Goal: Task Accomplishment & Management: Manage account settings

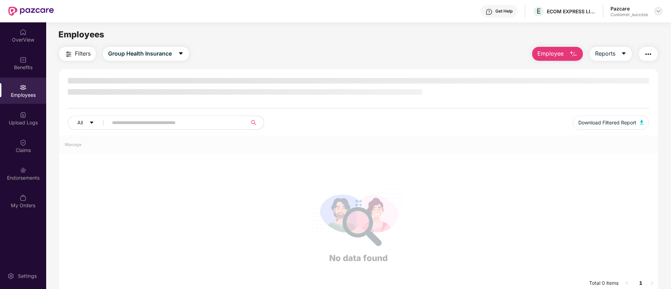
click at [660, 11] on img at bounding box center [659, 11] width 6 height 6
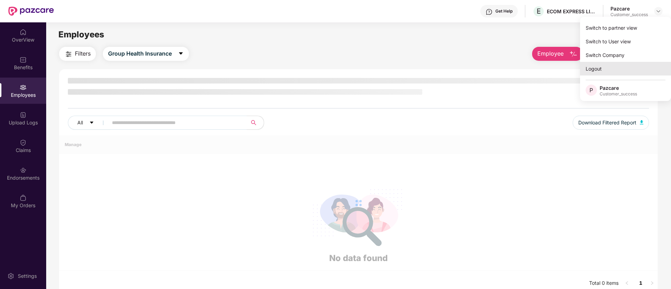
click at [587, 70] on div "Logout" at bounding box center [625, 69] width 91 height 14
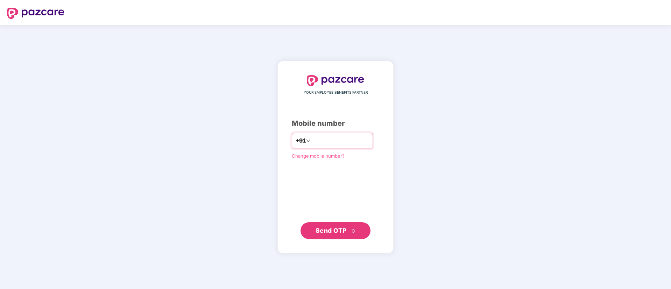
click at [346, 138] on input "number" at bounding box center [340, 140] width 57 height 11
type input "**********"
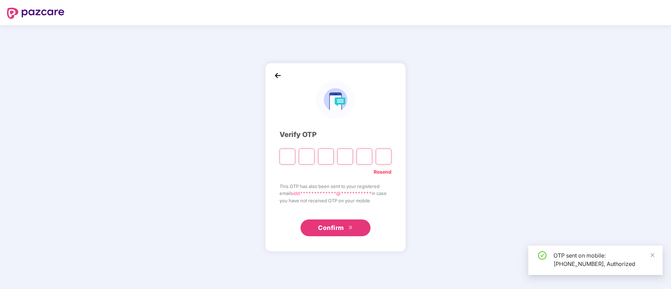
click at [291, 162] on input "Please enter verification code. Digit 1" at bounding box center [288, 157] width 16 height 16
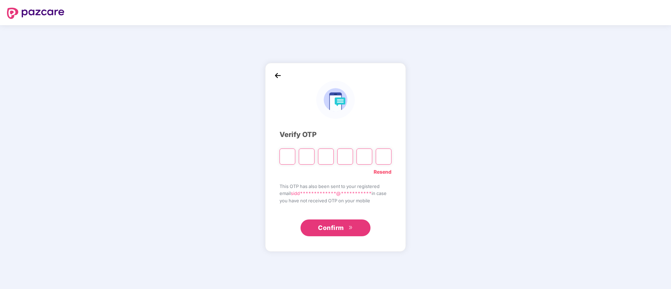
type input "*"
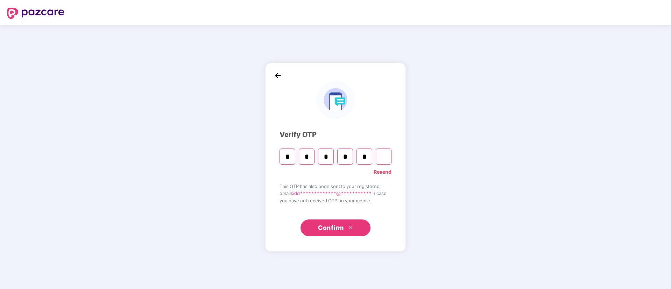
type input "*"
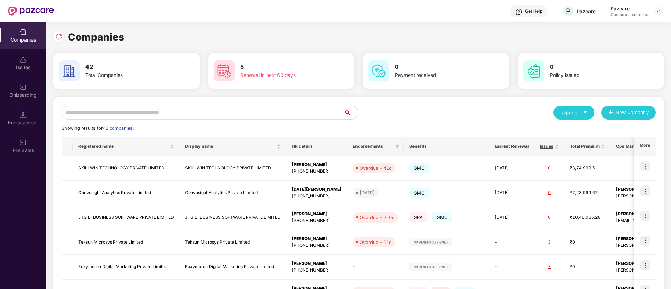
click at [204, 118] on input "text" at bounding box center [203, 113] width 282 height 14
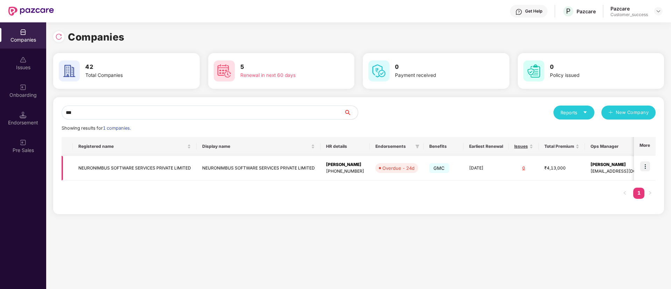
type input "***"
click at [646, 165] on img at bounding box center [645, 167] width 10 height 10
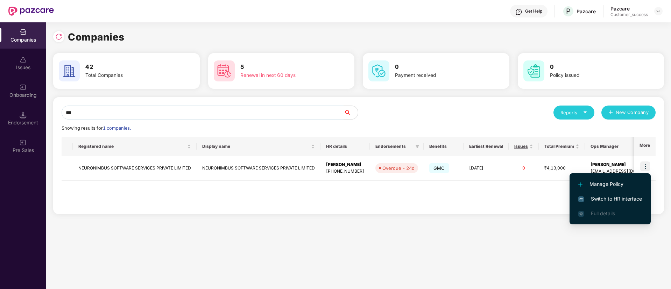
click at [605, 199] on span "Switch to HR interface" at bounding box center [610, 199] width 64 height 8
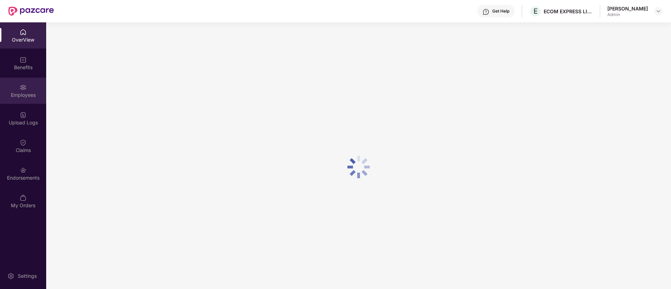
click at [23, 92] on div "Employees" at bounding box center [23, 95] width 46 height 7
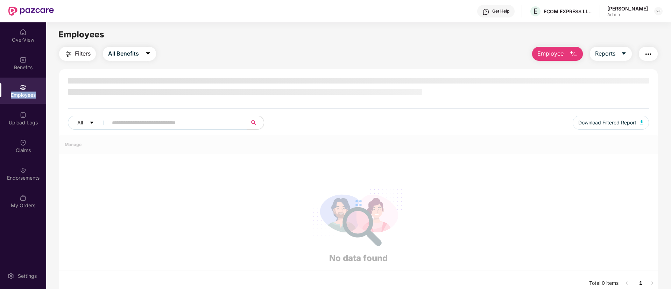
click at [23, 92] on div "Employees" at bounding box center [23, 95] width 46 height 7
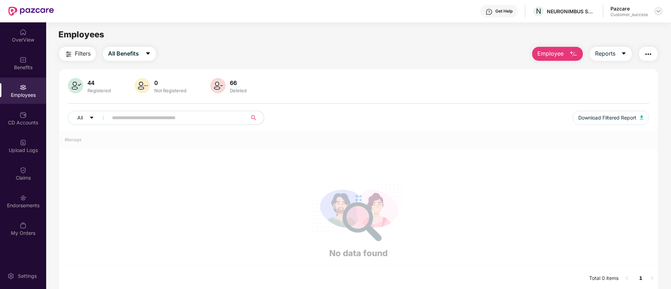
click at [660, 11] on img at bounding box center [659, 11] width 6 height 6
click at [158, 122] on input "text" at bounding box center [175, 118] width 126 height 10
click at [14, 111] on div "CD Accounts" at bounding box center [23, 118] width 46 height 26
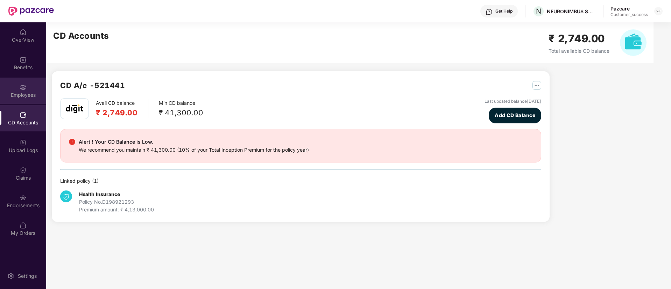
click at [23, 102] on div "Employees" at bounding box center [23, 91] width 46 height 26
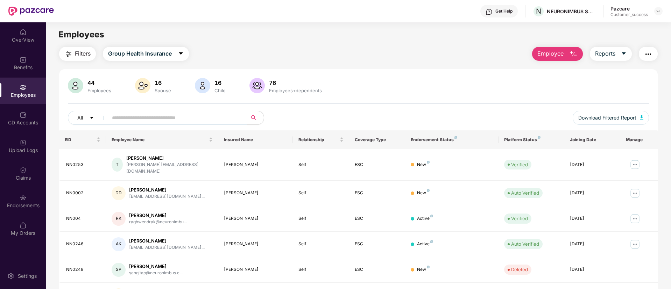
drag, startPoint x: 175, startPoint y: 126, endPoint x: 183, endPoint y: 121, distance: 9.7
click at [183, 121] on div "All Download Filtered Report" at bounding box center [358, 121] width 581 height 20
click at [183, 121] on input "text" at bounding box center [175, 118] width 126 height 10
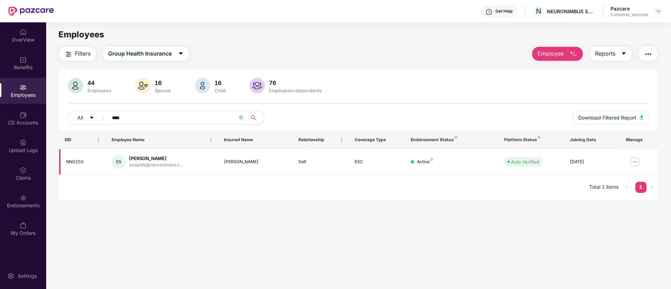
type input "****"
click at [633, 159] on img at bounding box center [634, 161] width 11 height 11
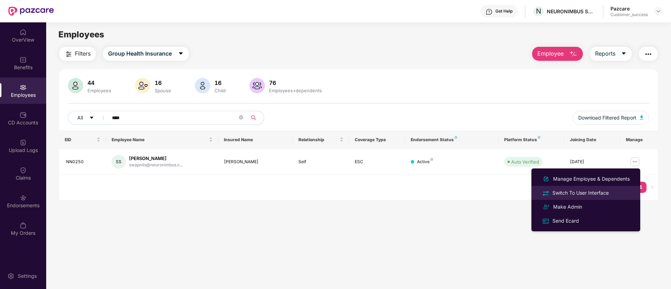
click at [596, 195] on div "Switch To User Interface" at bounding box center [580, 193] width 59 height 8
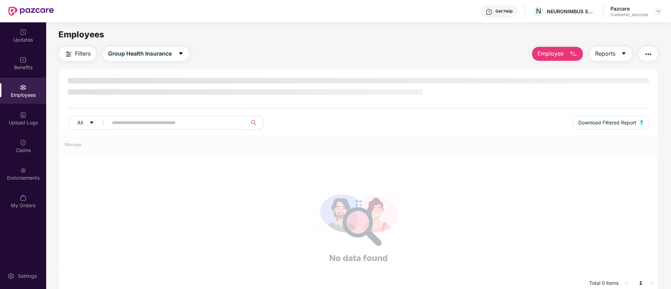
click at [132, 116] on span at bounding box center [175, 123] width 143 height 14
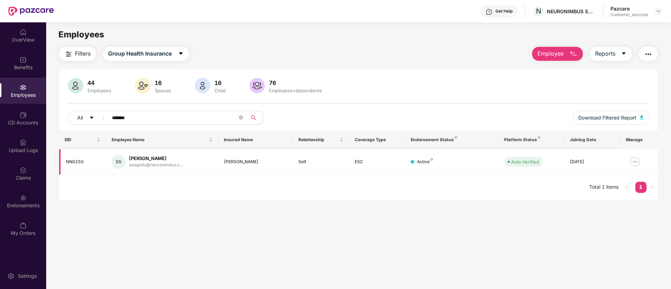
type input "*******"
click at [636, 159] on img at bounding box center [634, 161] width 11 height 11
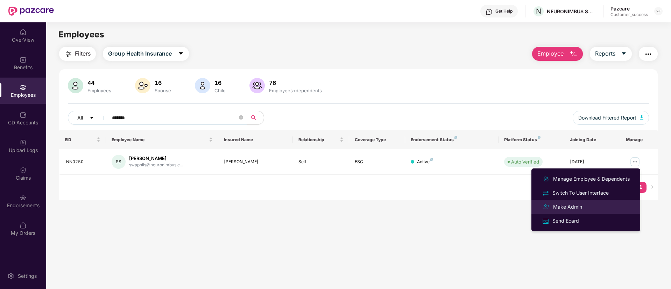
click at [586, 212] on li "Make Admin" at bounding box center [585, 207] width 109 height 14
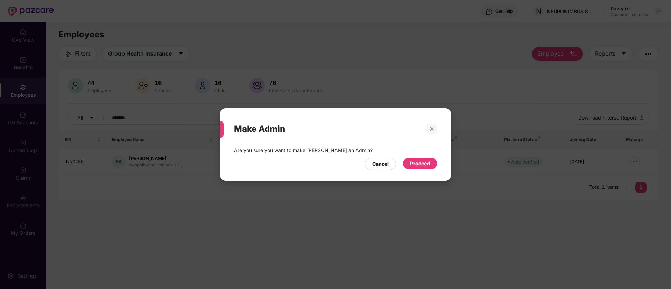
click at [423, 165] on div "Proceed" at bounding box center [420, 164] width 20 height 8
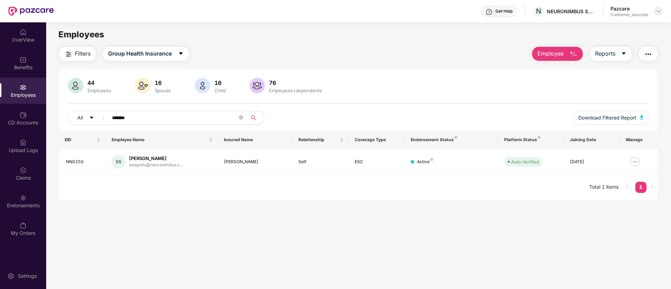
click at [655, 13] on div at bounding box center [658, 11] width 8 height 8
click at [606, 56] on div "Logout" at bounding box center [625, 55] width 91 height 14
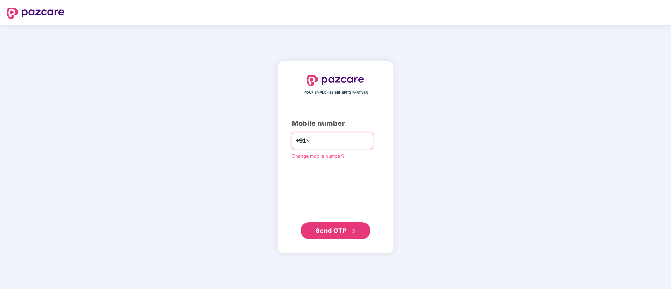
click at [369, 136] on input "number" at bounding box center [340, 140] width 57 height 11
click at [363, 142] on input "number" at bounding box center [340, 140] width 57 height 11
type input "**********"
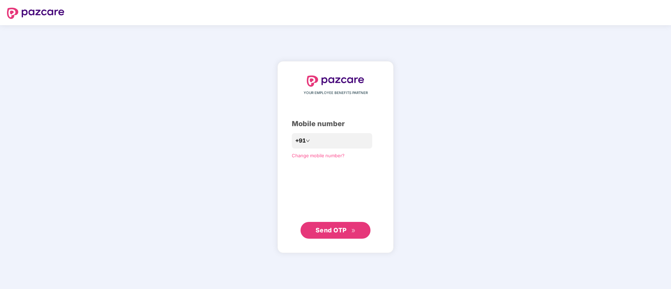
click at [352, 230] on icon "double-right" at bounding box center [353, 231] width 5 height 5
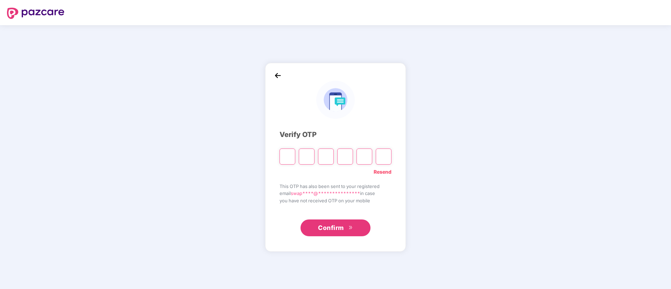
type input "*"
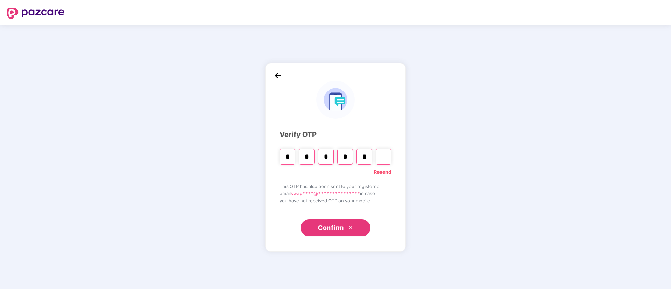
type input "*"
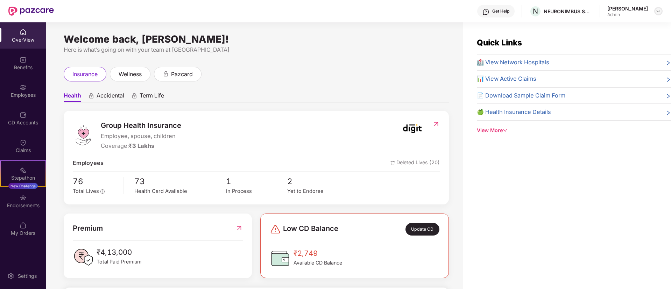
click at [657, 12] on img at bounding box center [659, 11] width 6 height 6
click at [15, 75] on div "Benefits" at bounding box center [23, 63] width 46 height 26
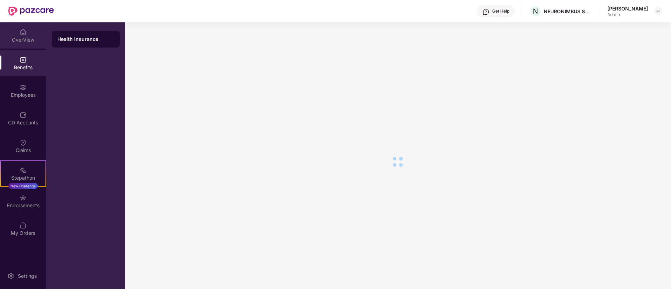
click at [24, 44] on div "OverView" at bounding box center [23, 35] width 46 height 26
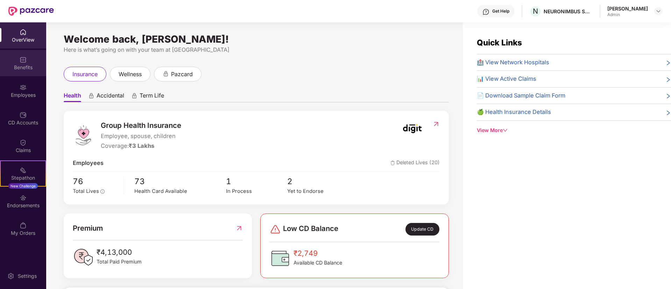
click at [10, 72] on div "Benefits" at bounding box center [23, 63] width 46 height 26
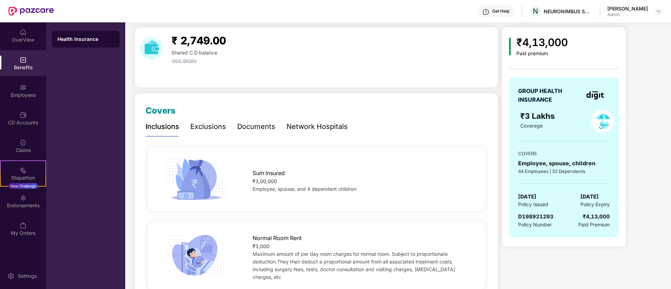
scroll to position [21, 0]
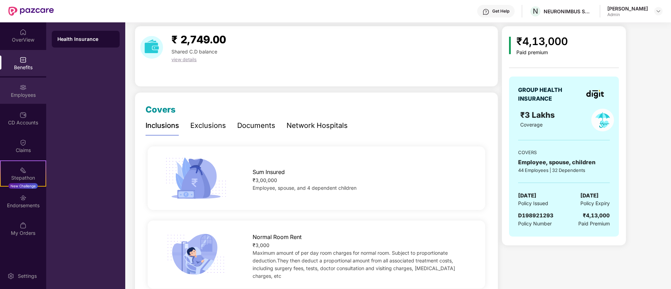
click at [22, 92] on div "Employees" at bounding box center [23, 95] width 46 height 7
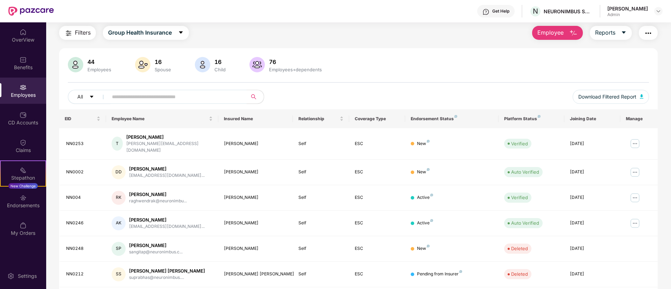
scroll to position [0, 0]
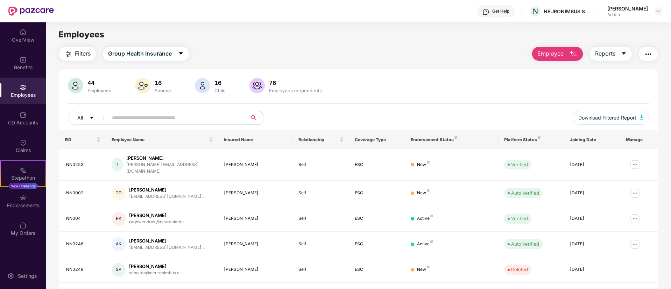
click at [555, 48] on button "Employee" at bounding box center [557, 54] width 51 height 14
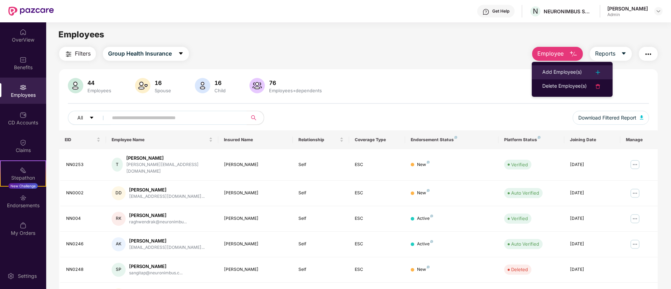
click at [579, 72] on div "Add Employee(s)" at bounding box center [562, 72] width 40 height 8
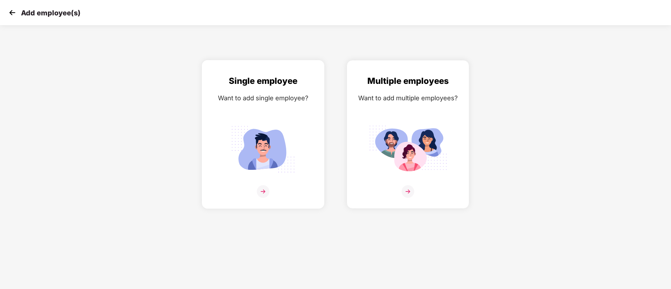
click at [236, 114] on div "Single employee Want to add single employee?" at bounding box center [263, 141] width 108 height 132
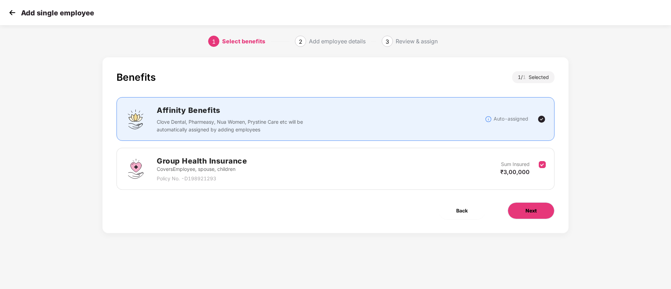
click at [530, 205] on button "Next" at bounding box center [531, 211] width 47 height 17
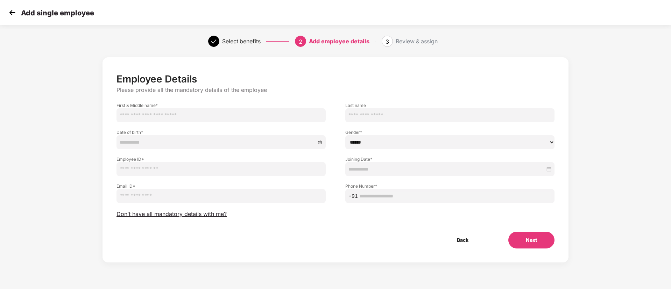
click at [12, 10] on img at bounding box center [12, 12] width 10 height 10
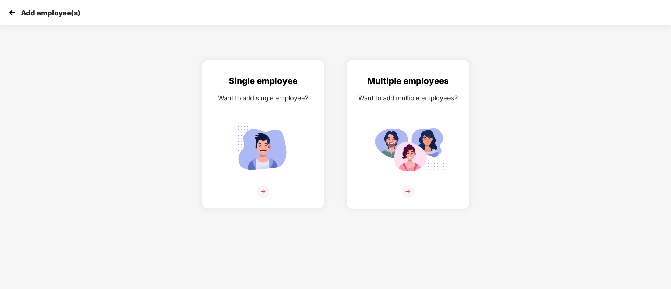
click at [435, 90] on div "Multiple employees Want to add multiple employees?" at bounding box center [408, 141] width 108 height 132
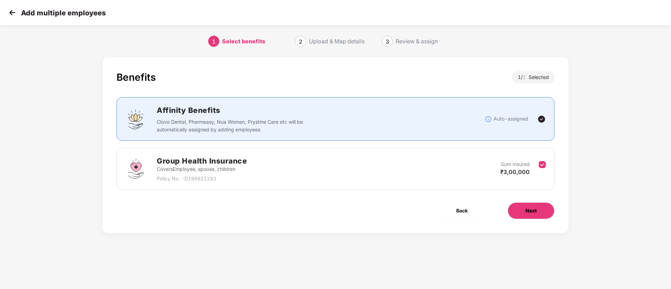
click at [534, 211] on span "Next" at bounding box center [531, 211] width 11 height 8
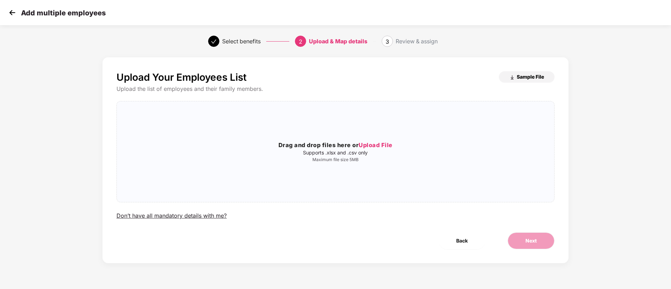
click at [540, 75] on span "Sample File" at bounding box center [530, 76] width 27 height 7
click at [530, 79] on span "Sample File" at bounding box center [530, 76] width 27 height 7
click at [329, 114] on div "Drag and drop files here or Upload File Supports .xlsx and .csv only Maximum fi…" at bounding box center [335, 152] width 437 height 90
click at [379, 142] on span "Upload File" at bounding box center [376, 145] width 34 height 7
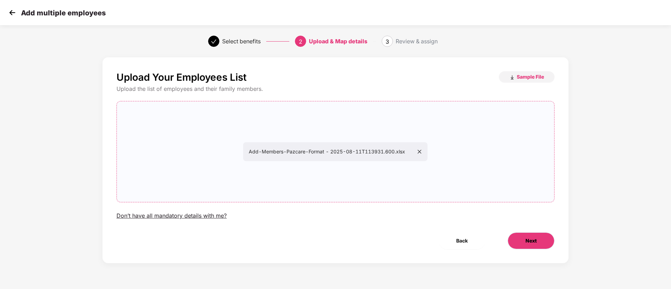
click at [541, 233] on button "Next" at bounding box center [531, 241] width 47 height 17
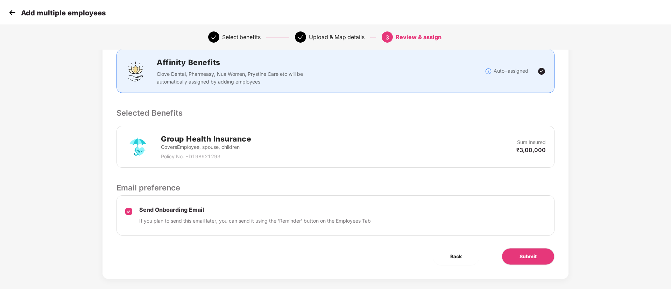
scroll to position [101, 0]
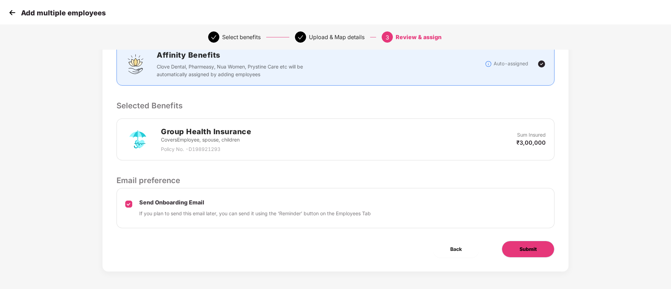
click at [523, 246] on span "Submit" at bounding box center [528, 250] width 17 height 8
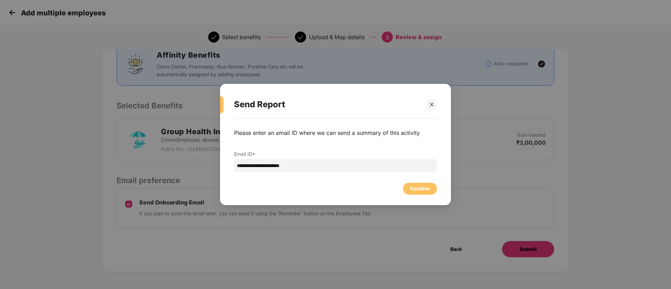
scroll to position [0, 0]
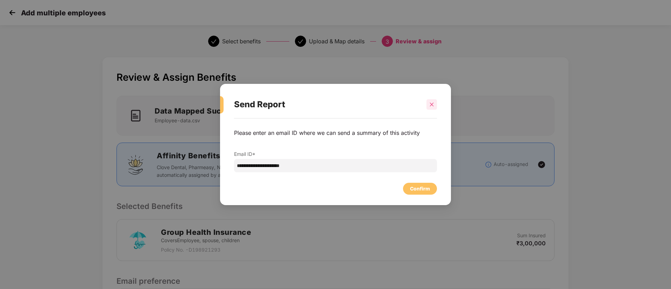
click at [429, 108] on div at bounding box center [432, 104] width 10 height 10
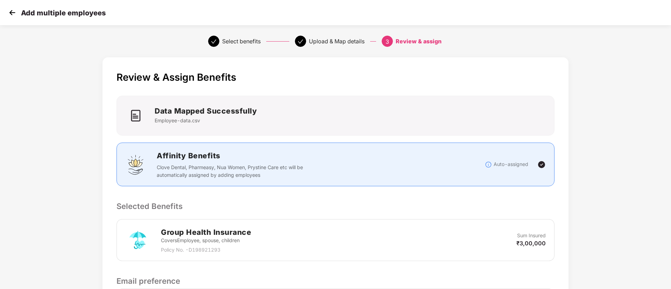
click at [13, 13] on img at bounding box center [12, 12] width 10 height 10
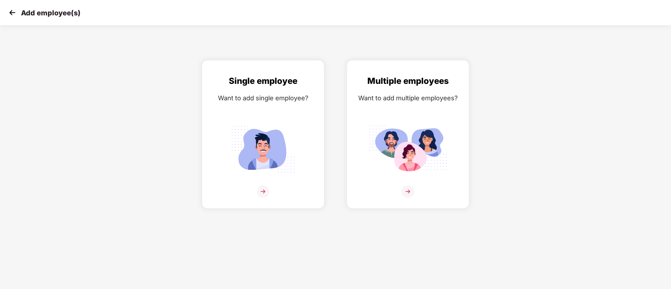
click at [13, 13] on img at bounding box center [12, 12] width 10 height 10
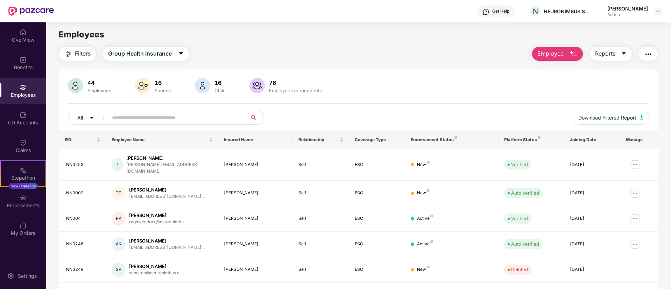
click at [553, 46] on main "Employees Filters Group Health Insurance Employee Reports 44 Employees 16 Spous…" at bounding box center [358, 166] width 625 height 289
click at [558, 52] on span "Employee" at bounding box center [550, 53] width 26 height 9
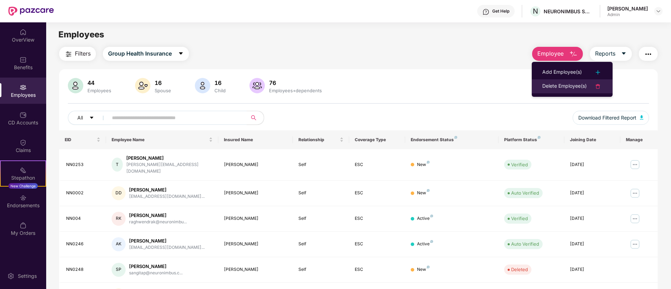
click at [570, 82] on div "Delete Employee(s)" at bounding box center [564, 86] width 44 height 8
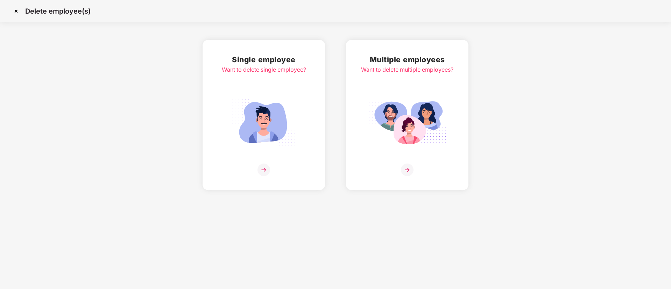
click at [280, 71] on div "Want to delete single employee?" at bounding box center [264, 69] width 84 height 9
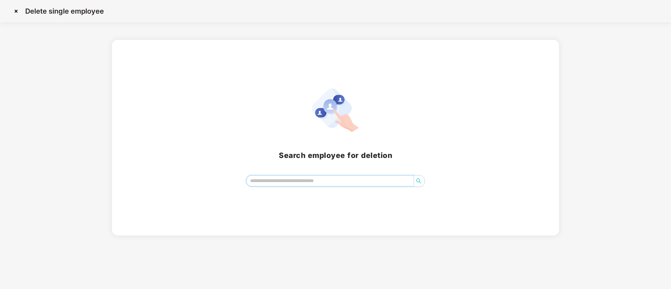
click at [321, 182] on input "search" at bounding box center [330, 181] width 168 height 10
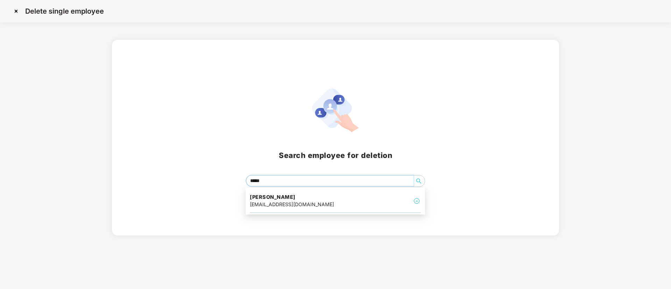
type input "******"
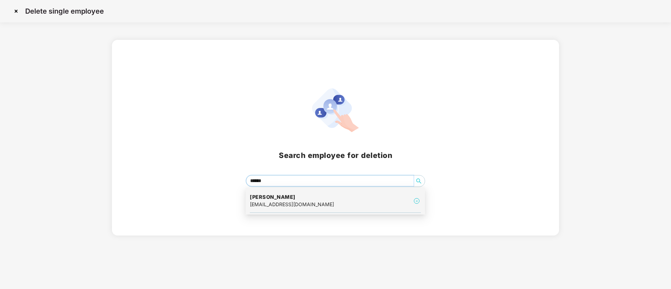
click at [345, 209] on div "[PERSON_NAME] [EMAIL_ADDRESS][DOMAIN_NAME]" at bounding box center [335, 201] width 171 height 23
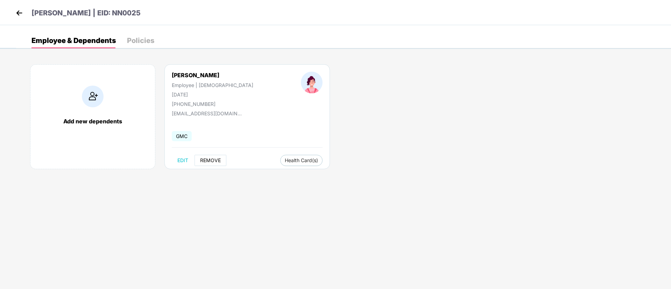
click at [214, 160] on span "REMOVE" at bounding box center [210, 161] width 21 height 6
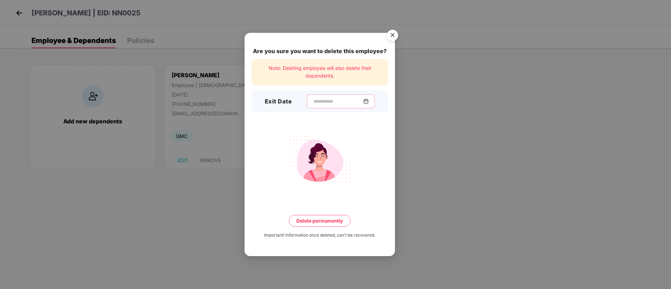
click at [351, 98] on input at bounding box center [338, 101] width 50 height 7
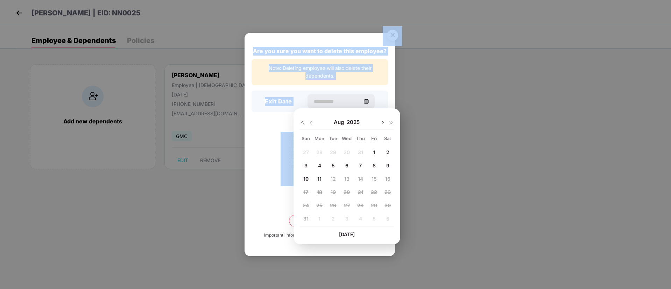
drag, startPoint x: 237, startPoint y: 208, endPoint x: 441, endPoint y: 108, distance: 226.7
click at [441, 108] on div "Are you sure you want to delete this employee? Note: Deleting employee will als…" at bounding box center [335, 144] width 671 height 289
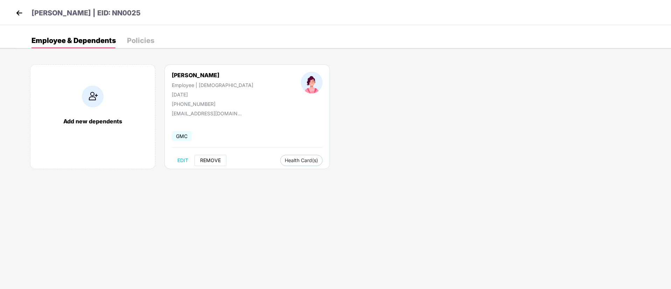
click at [441, 108] on body "[PERSON_NAME] | EID: NN0025 Employee & Dependents Policies Add new dependents […" at bounding box center [335, 144] width 671 height 289
click at [211, 158] on span "REMOVE" at bounding box center [210, 161] width 21 height 6
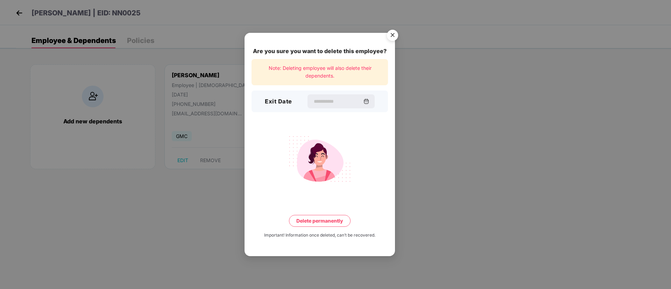
click at [393, 36] on img "Close" at bounding box center [393, 37] width 20 height 20
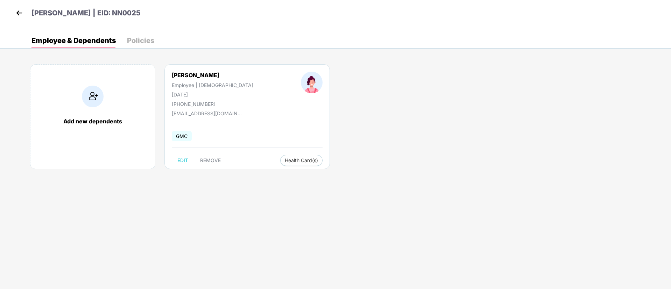
click at [19, 13] on img at bounding box center [19, 13] width 10 height 10
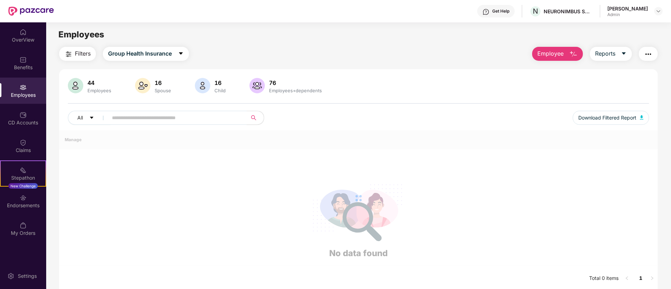
click at [544, 55] on span "Employee" at bounding box center [550, 53] width 26 height 9
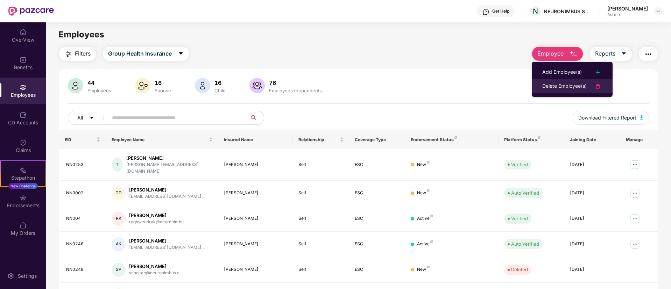
click at [550, 83] on div "Delete Employee(s)" at bounding box center [564, 86] width 44 height 8
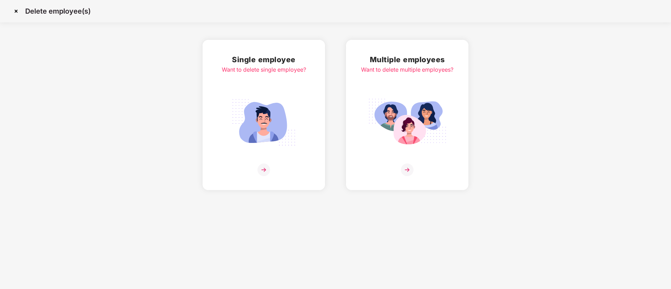
click at [385, 83] on div "Multiple employees Want to delete multiple employees?" at bounding box center [407, 115] width 92 height 122
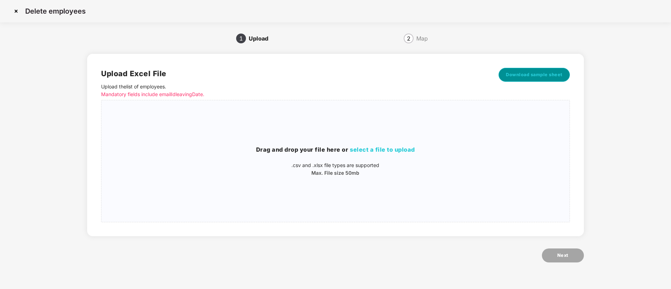
click at [535, 76] on span "Download sample sheet" at bounding box center [534, 74] width 57 height 7
click at [15, 7] on img at bounding box center [15, 11] width 11 height 11
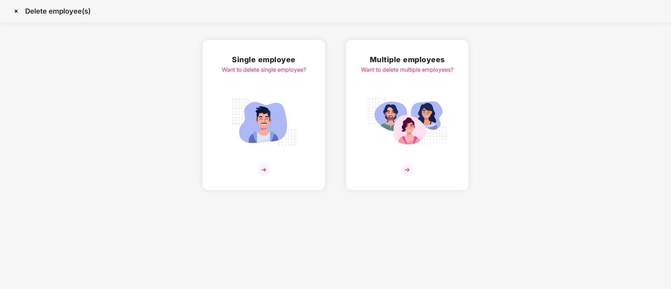
click at [17, 12] on img at bounding box center [15, 11] width 11 height 11
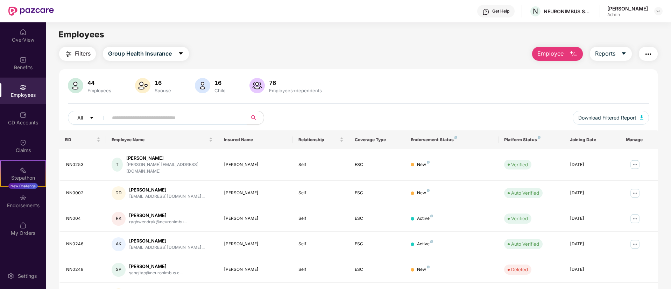
click at [339, 84] on div "44 Employees 16 Spouse 16 Child 76 Employees+dependents" at bounding box center [358, 86] width 581 height 17
click at [557, 52] on span "Employee" at bounding box center [550, 53] width 26 height 9
click at [23, 93] on div "Employees" at bounding box center [23, 95] width 46 height 7
click at [575, 57] on img "button" at bounding box center [573, 54] width 8 height 8
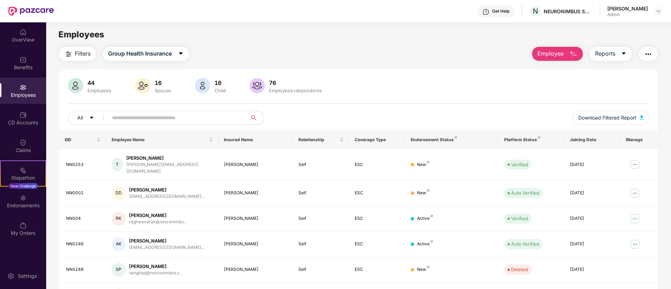
click at [455, 78] on div "44 Employees 16 Spouse 16 Child 76 Employees+dependents" at bounding box center [358, 86] width 581 height 17
click at [618, 50] on button "Reports" at bounding box center [611, 54] width 42 height 14
click at [497, 46] on main "Employees Filters Group Health Insurance Employee Reports 44 Employees 16 Spous…" at bounding box center [358, 166] width 625 height 289
click at [30, 138] on div "Claims" at bounding box center [23, 146] width 46 height 26
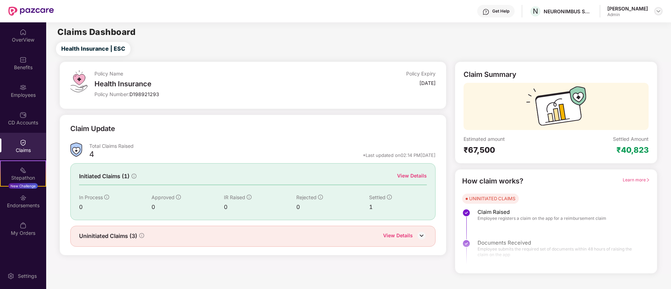
click at [660, 12] on img at bounding box center [659, 11] width 6 height 6
click at [619, 30] on div "Switch to User view" at bounding box center [625, 28] width 91 height 14
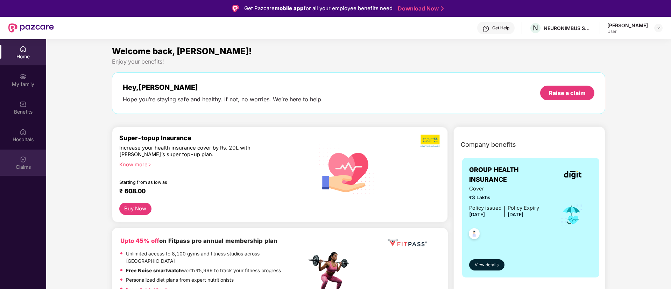
click at [17, 157] on div "Claims" at bounding box center [23, 163] width 46 height 26
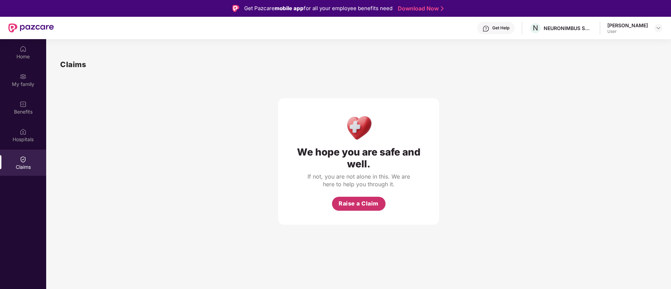
click at [360, 202] on span "Raise a Claim" at bounding box center [359, 203] width 40 height 9
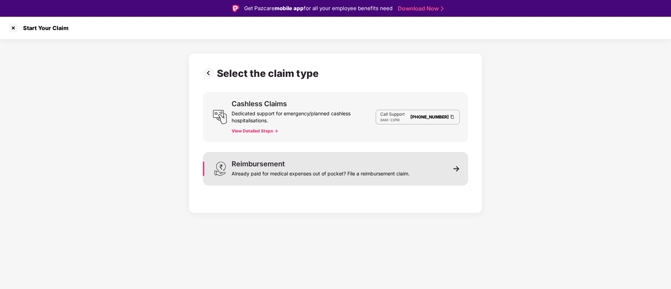
click at [297, 164] on div "Reimbursement Already paid for medical expenses out of pocket? File a reimburse…" at bounding box center [321, 169] width 178 height 17
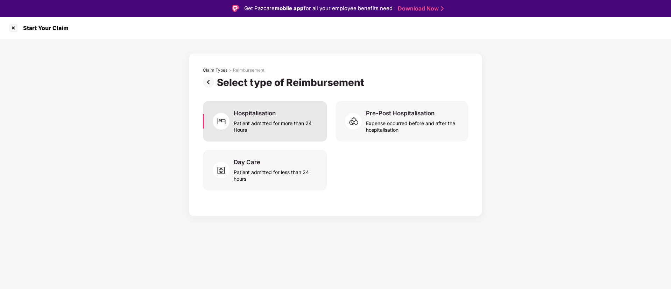
click at [280, 117] on div "Patient admitted for more than 24 Hours" at bounding box center [276, 125] width 85 height 16
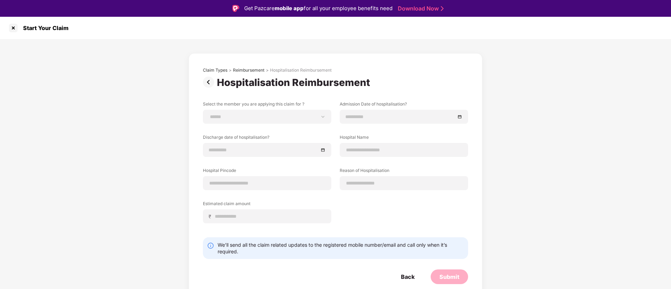
click at [280, 117] on select "**********" at bounding box center [267, 117] width 117 height 6
select select "**********"
click at [209, 114] on select "**********" at bounding box center [267, 117] width 117 height 6
click at [15, 27] on div at bounding box center [13, 27] width 11 height 11
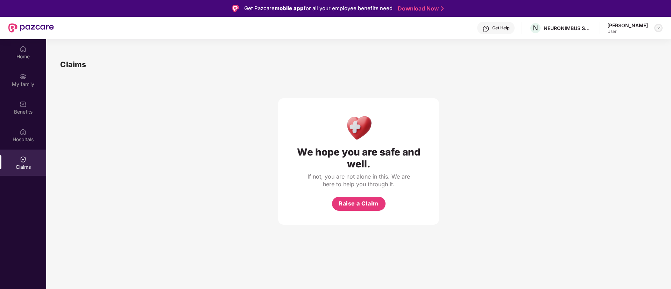
click at [657, 27] on img at bounding box center [659, 28] width 6 height 6
click at [637, 43] on div "Switch to admin view" at bounding box center [625, 45] width 91 height 14
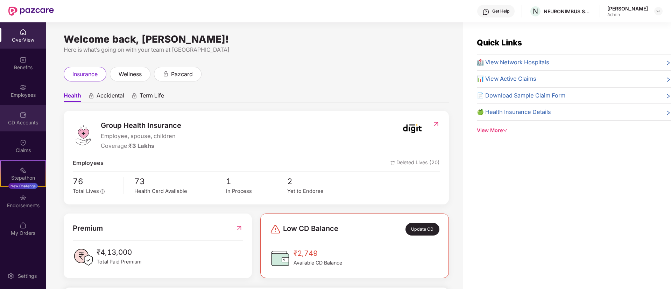
click at [20, 123] on div "CD Accounts" at bounding box center [23, 122] width 46 height 7
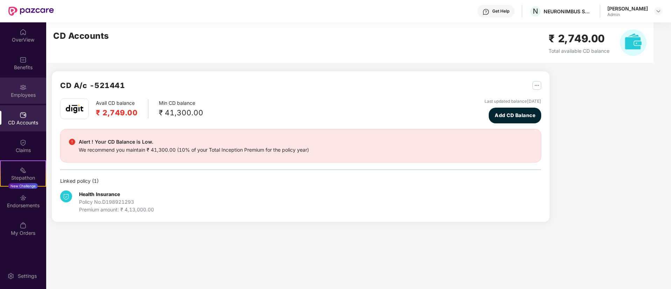
click at [29, 85] on div "Employees" at bounding box center [23, 91] width 46 height 26
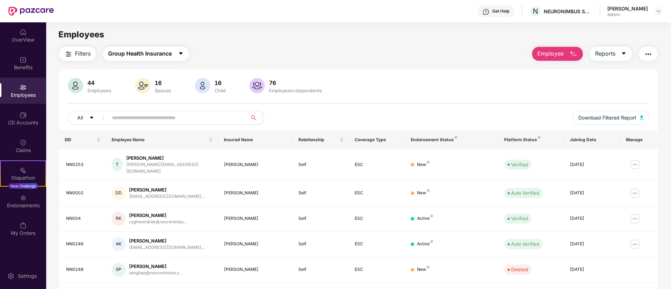
click at [167, 48] on button "Group Health Insurance" at bounding box center [146, 54] width 86 height 14
click at [267, 36] on div "Employees" at bounding box center [358, 34] width 625 height 13
click at [291, 32] on div "Employees" at bounding box center [358, 34] width 625 height 13
click at [497, 9] on div "Get Help" at bounding box center [500, 11] width 17 height 6
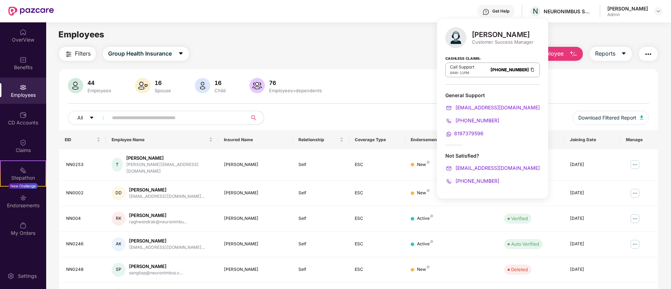
click at [407, 87] on div "44 Employees 16 Spouse 16 Child 76 Employees+dependents" at bounding box center [358, 86] width 581 height 17
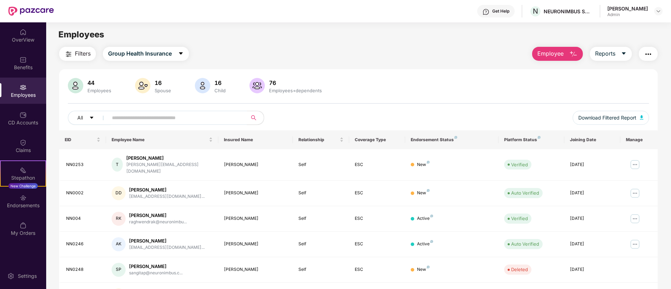
click at [206, 116] on input "text" at bounding box center [175, 118] width 126 height 10
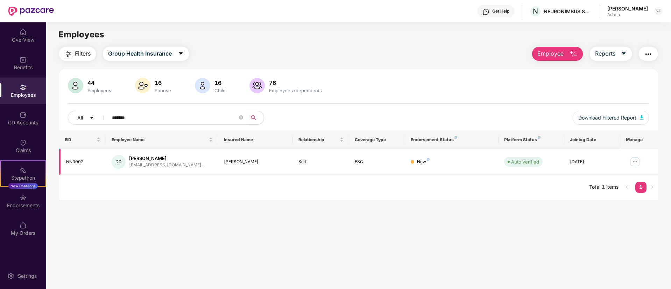
type input "*******"
click at [639, 159] on img at bounding box center [634, 161] width 11 height 11
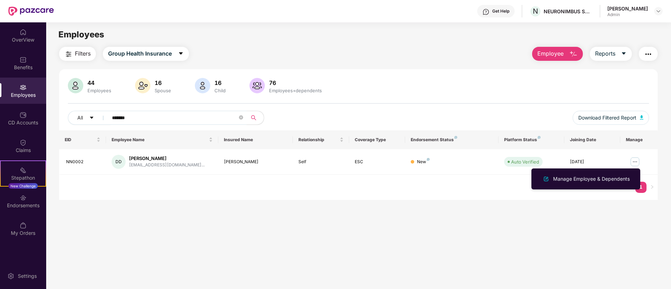
click at [469, 192] on div "EID Employee Name Insured Name Relationship Coverage Type Endorsement Status Pl…" at bounding box center [358, 166] width 599 height 70
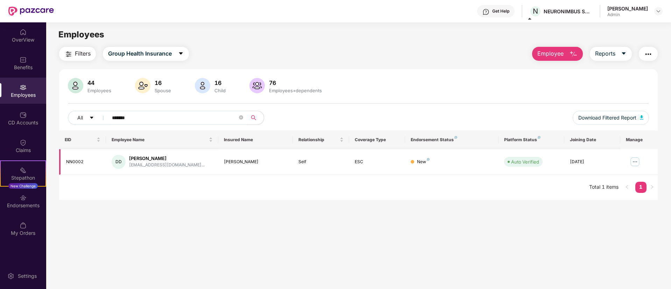
click at [635, 163] on img at bounding box center [634, 161] width 11 height 11
click at [333, 246] on main "Employees Filters Group Health Insurance Employee Reports 44 Employees 16 Spous…" at bounding box center [358, 166] width 625 height 289
click at [661, 10] on img at bounding box center [659, 11] width 6 height 6
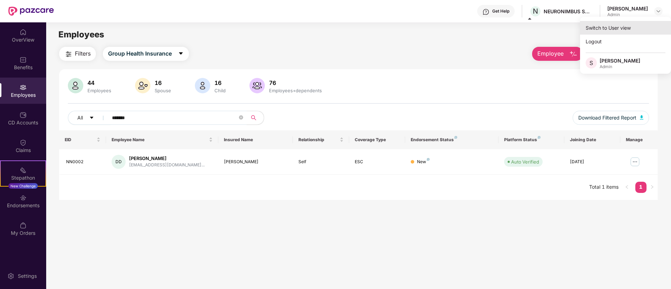
click at [622, 27] on div "Switch to User view" at bounding box center [625, 28] width 91 height 14
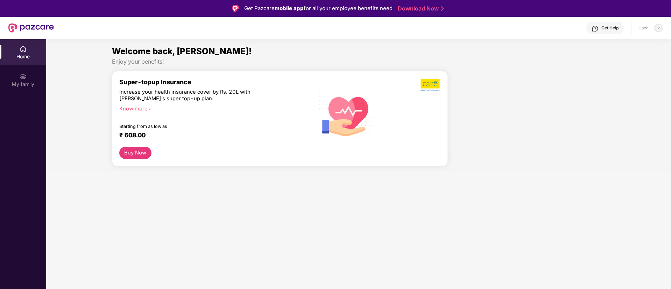
click at [658, 27] on img at bounding box center [659, 28] width 6 height 6
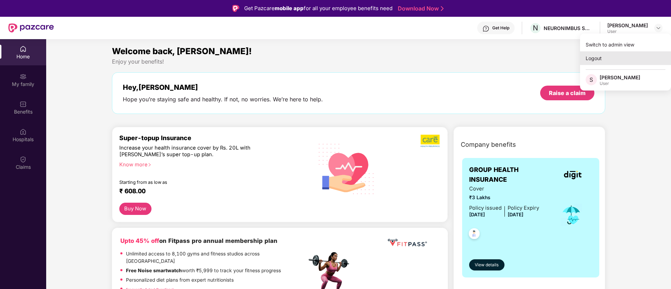
click at [603, 52] on div "Logout" at bounding box center [625, 58] width 91 height 14
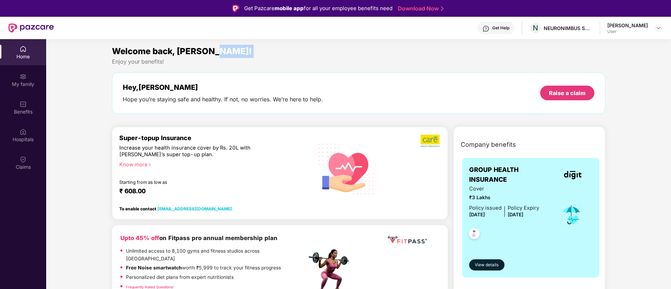
click at [603, 52] on div "Welcome back, [PERSON_NAME]!" at bounding box center [359, 51] width 494 height 13
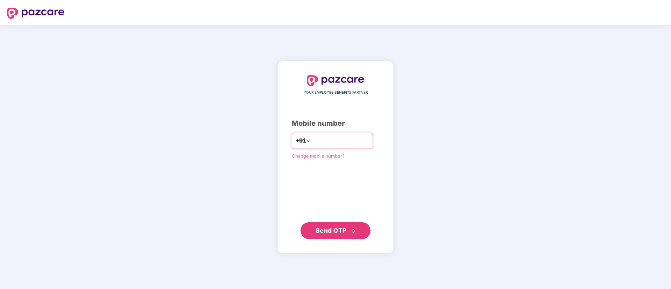
type input "**********"
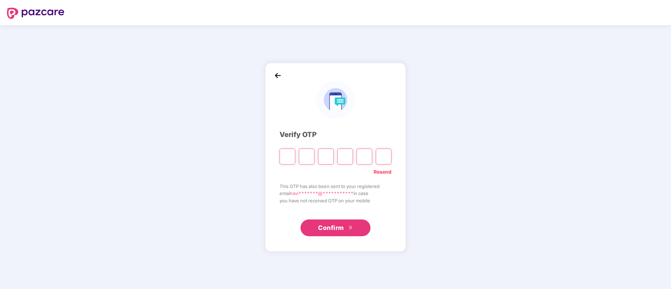
type input "*"
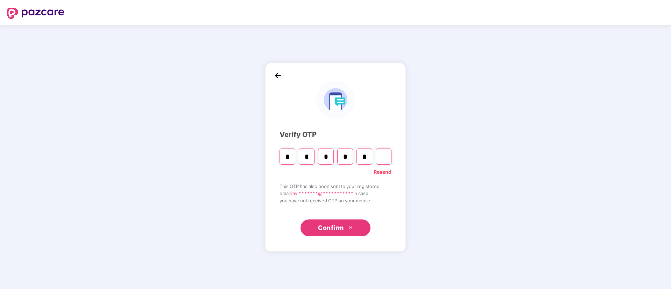
type input "*"
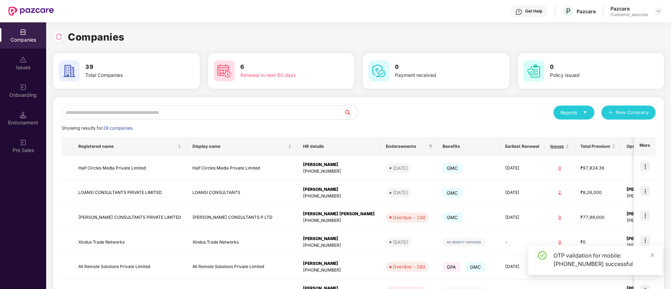
click at [227, 116] on input "text" at bounding box center [203, 113] width 282 height 14
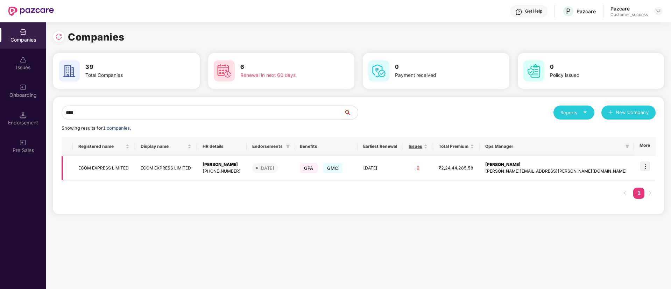
type input "****"
click at [646, 166] on img at bounding box center [645, 167] width 10 height 10
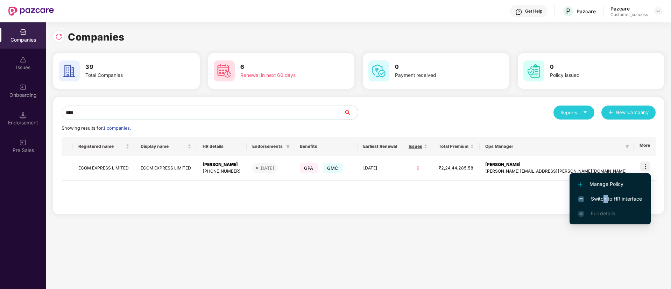
drag, startPoint x: 603, startPoint y: 192, endPoint x: 607, endPoint y: 201, distance: 10.0
click at [607, 201] on li "Switch to HR interface" at bounding box center [610, 199] width 81 height 15
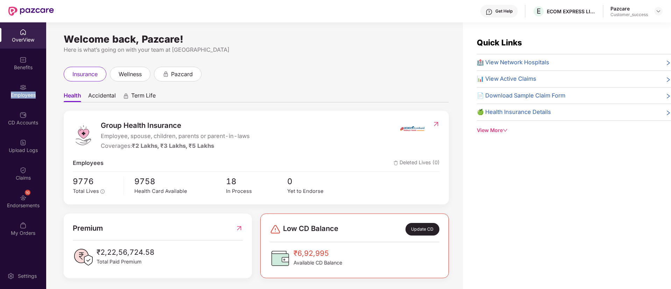
click at [8, 94] on div "Employees" at bounding box center [23, 95] width 46 height 7
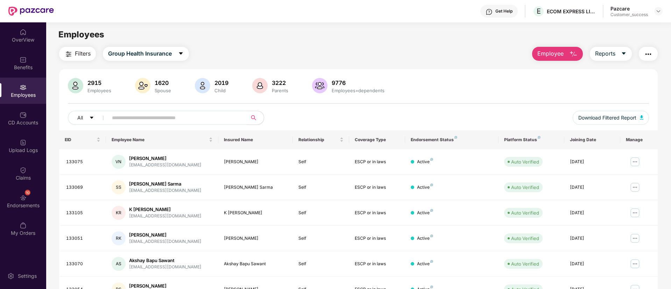
click at [170, 110] on div "2915 Employees 1620 Spouse 2019 Child 3222 Parents 9776 Employees+dependents Al…" at bounding box center [358, 104] width 599 height 52
click at [181, 117] on input "text" at bounding box center [175, 118] width 126 height 10
paste input "*****"
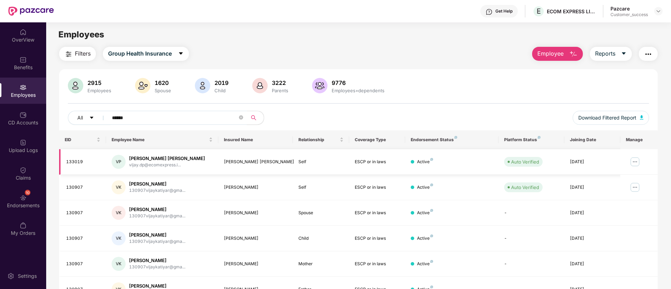
type input "*****"
click at [636, 161] on img at bounding box center [634, 161] width 11 height 11
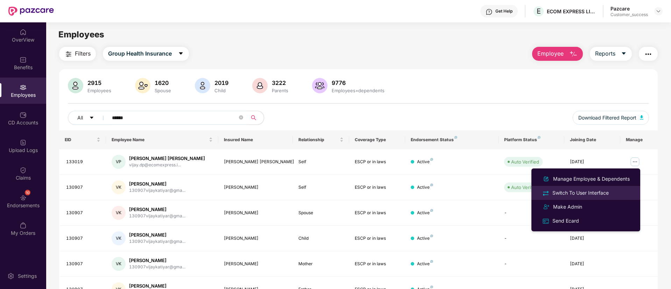
click at [575, 189] on div "Switch To User Interface" at bounding box center [586, 193] width 91 height 8
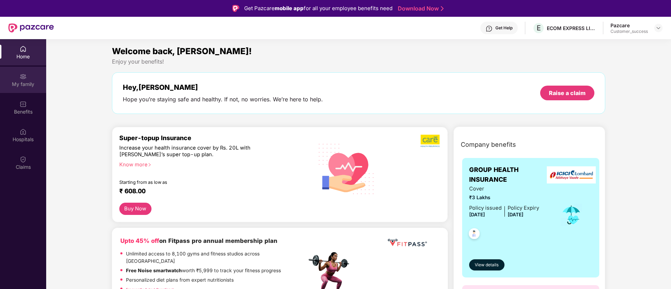
click at [21, 84] on div "My family" at bounding box center [23, 84] width 46 height 7
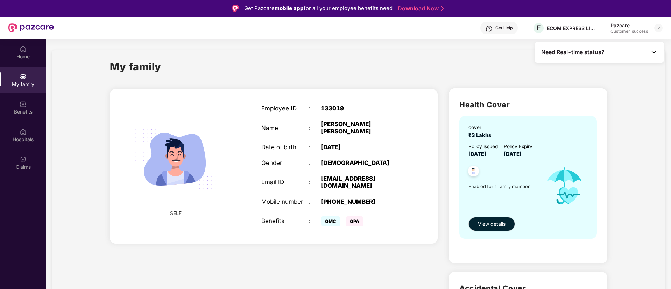
click at [344, 198] on div "+917710988628" at bounding box center [362, 201] width 83 height 7
copy div "917710988628"
